Goal: Find specific page/section: Find specific page/section

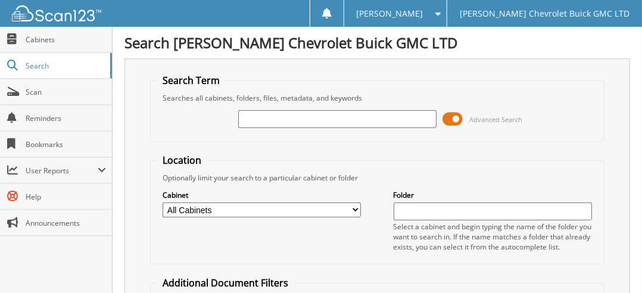
click at [279, 118] on input "text" at bounding box center [337, 119] width 198 height 18
type input "TL229657"
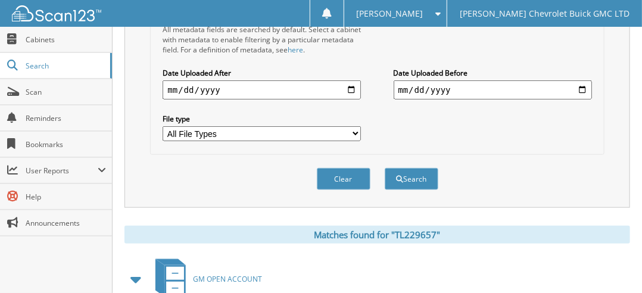
scroll to position [444, 0]
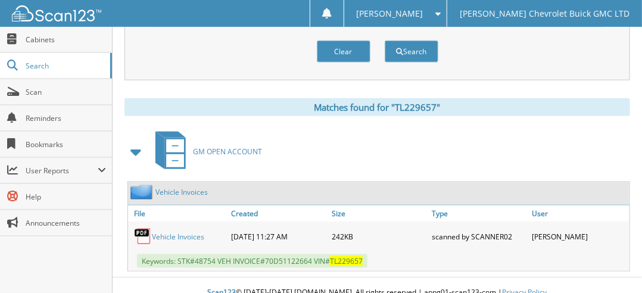
click at [187, 232] on link "Vehicle Invoices" at bounding box center [178, 237] width 52 height 10
